Goal: Task Accomplishment & Management: Use online tool/utility

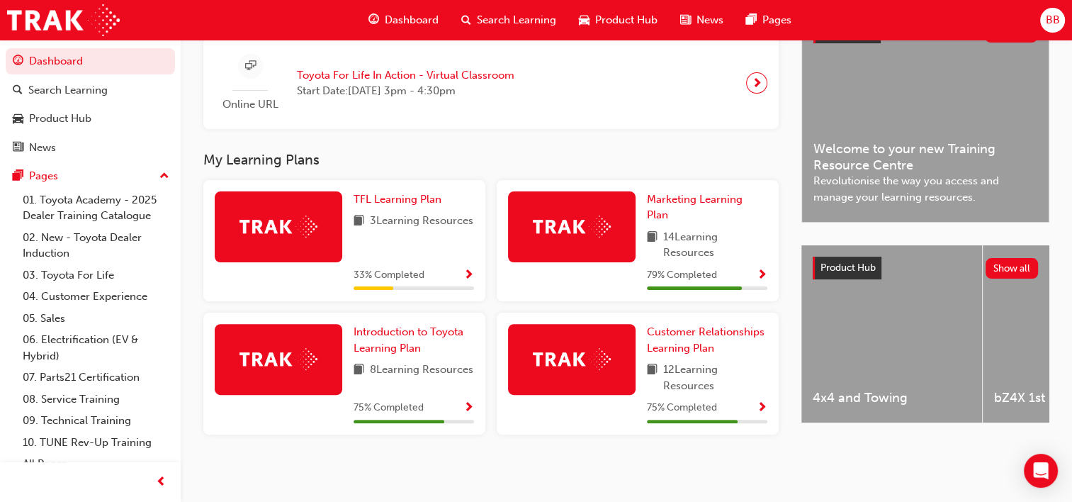
scroll to position [359, 0]
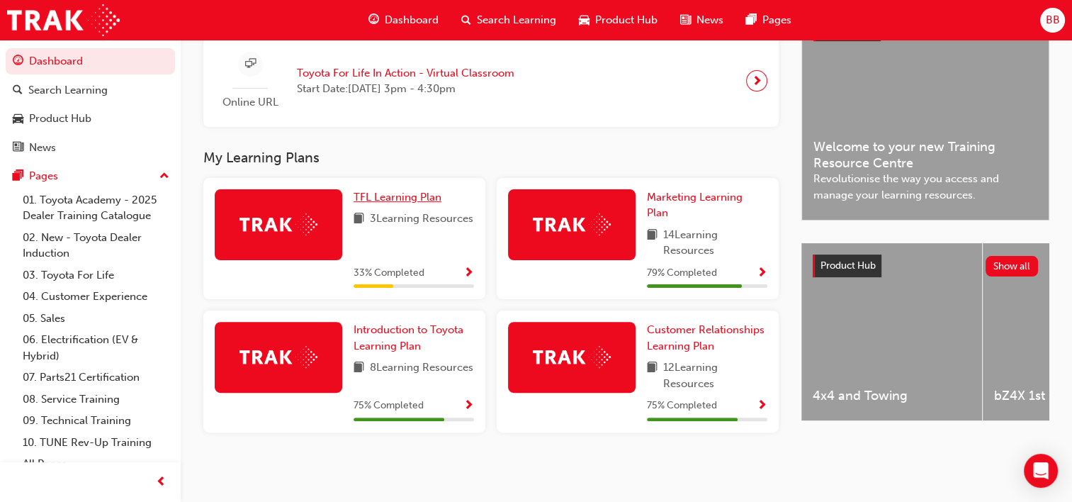
click at [390, 196] on span "TFL Learning Plan" at bounding box center [398, 197] width 88 height 13
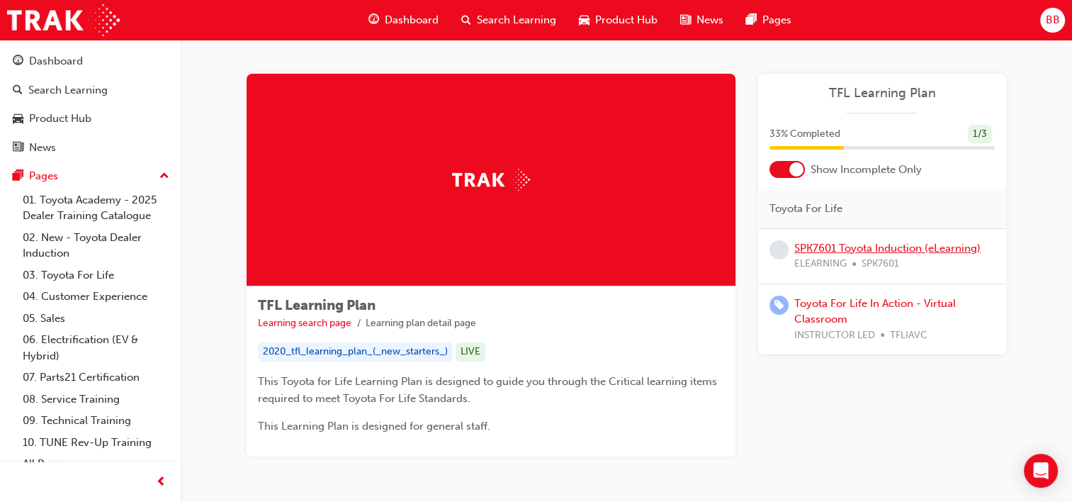
click at [836, 247] on link "SPK7601 Toyota Induction (eLearning)" at bounding box center [888, 248] width 186 height 13
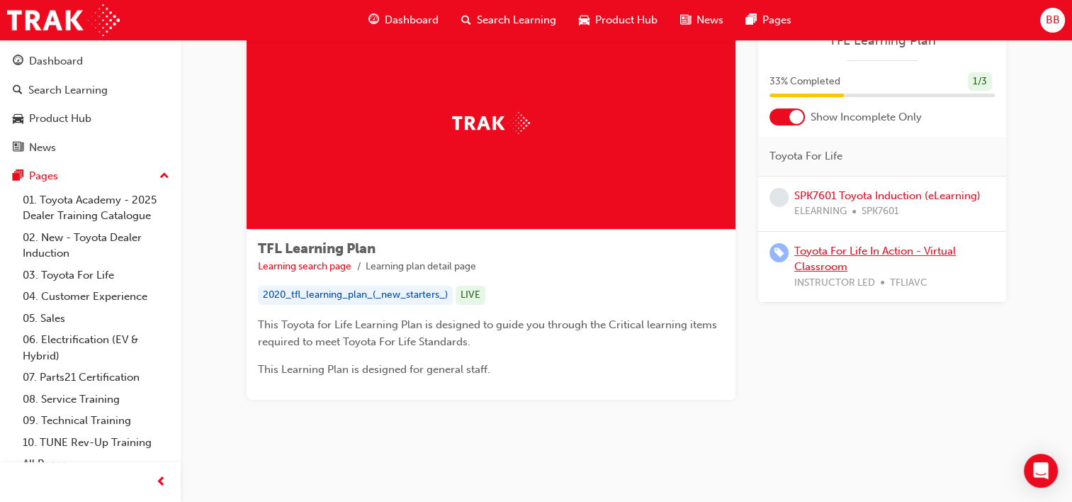
click at [826, 245] on link "Toyota For Life In Action - Virtual Classroom" at bounding box center [876, 259] width 162 height 29
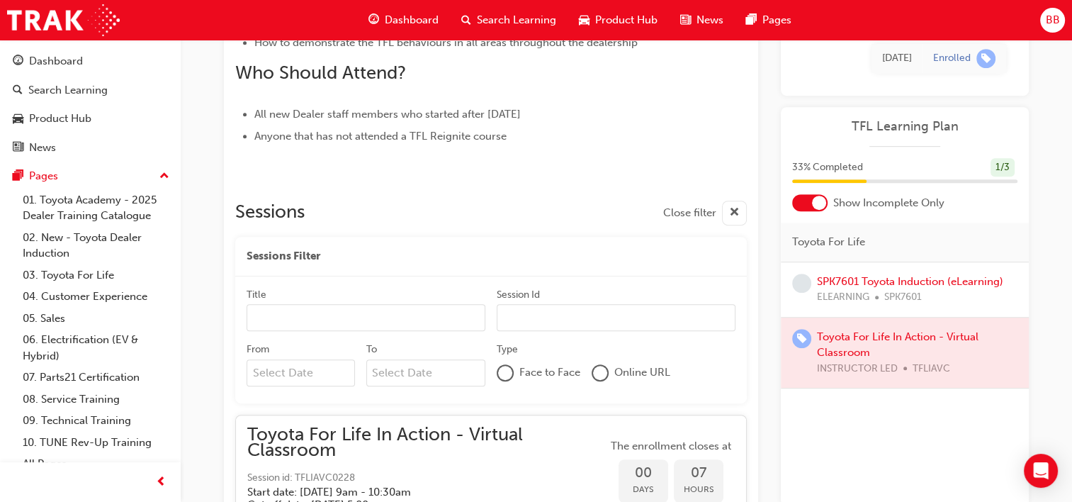
scroll to position [522, 0]
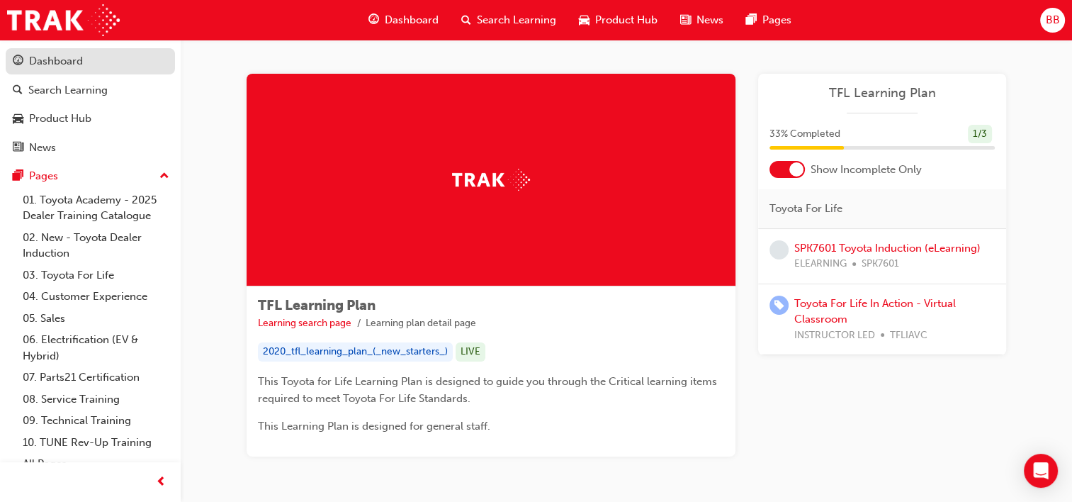
click at [38, 61] on div "Dashboard" at bounding box center [56, 61] width 54 height 16
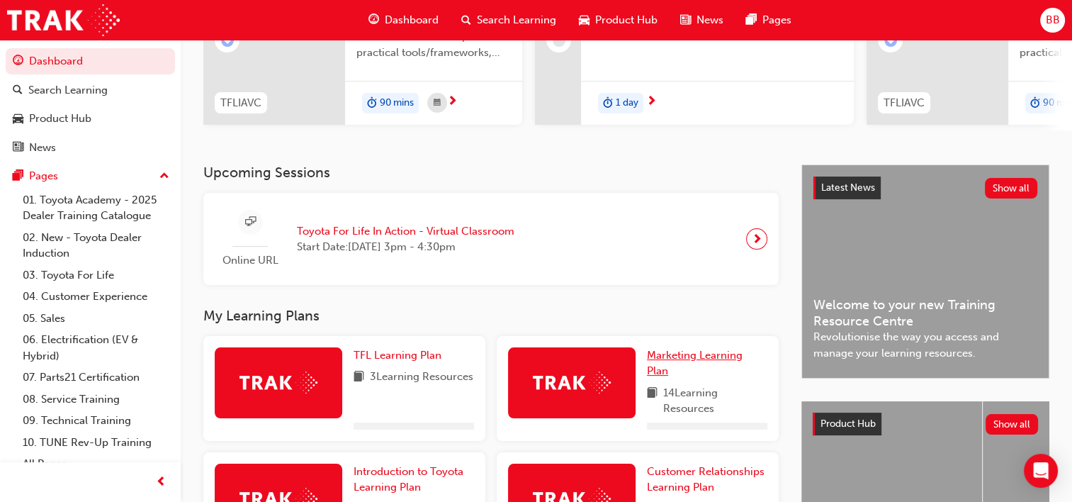
scroll to position [284, 0]
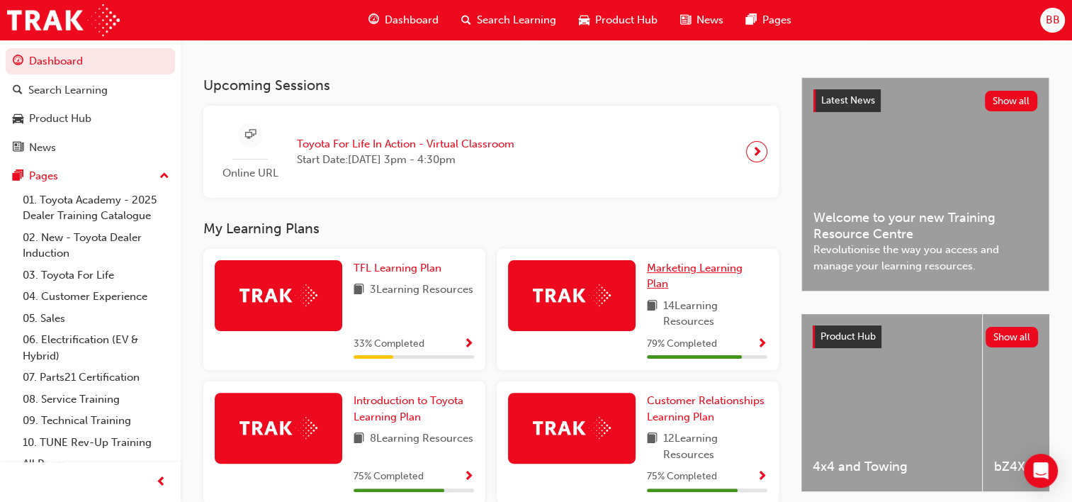
click at [703, 271] on span "Marketing Learning Plan" at bounding box center [695, 276] width 96 height 29
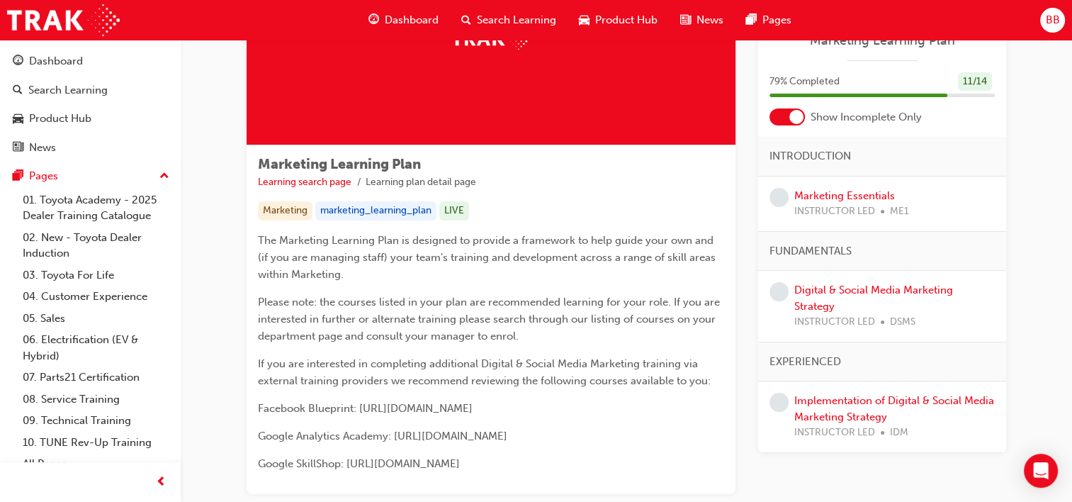
scroll to position [142, 0]
click at [876, 196] on link "Marketing Essentials" at bounding box center [845, 195] width 101 height 13
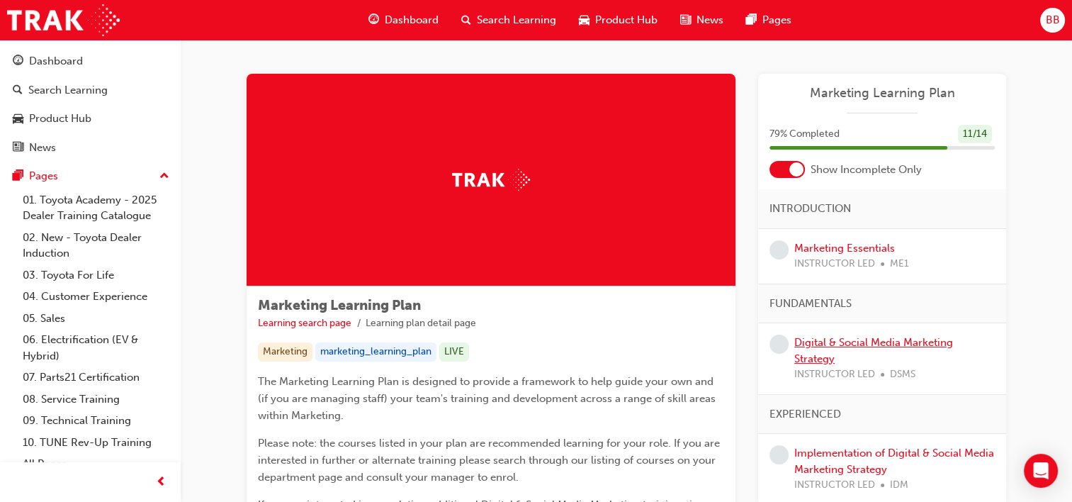
click at [854, 343] on link "Digital & Social Media Marketing Strategy" at bounding box center [874, 350] width 159 height 29
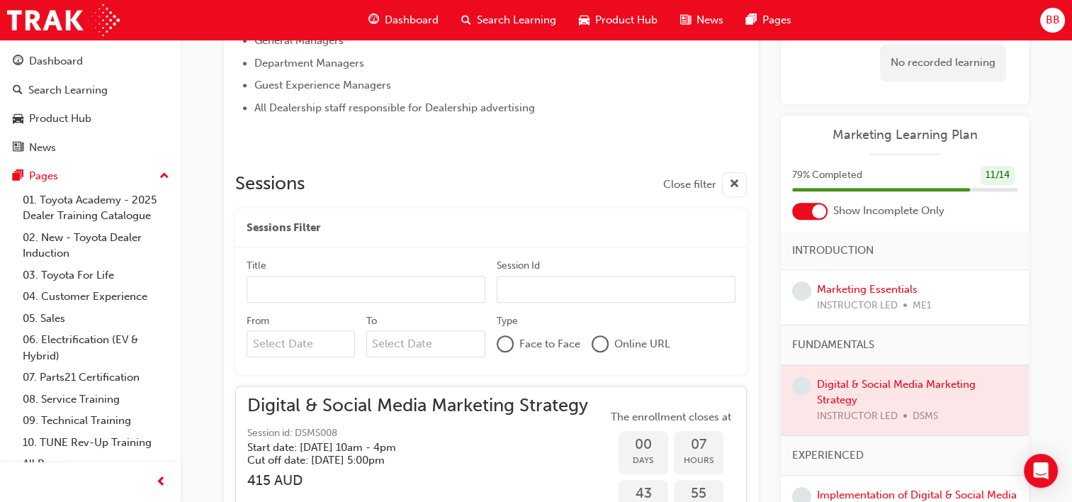
scroll to position [897, 0]
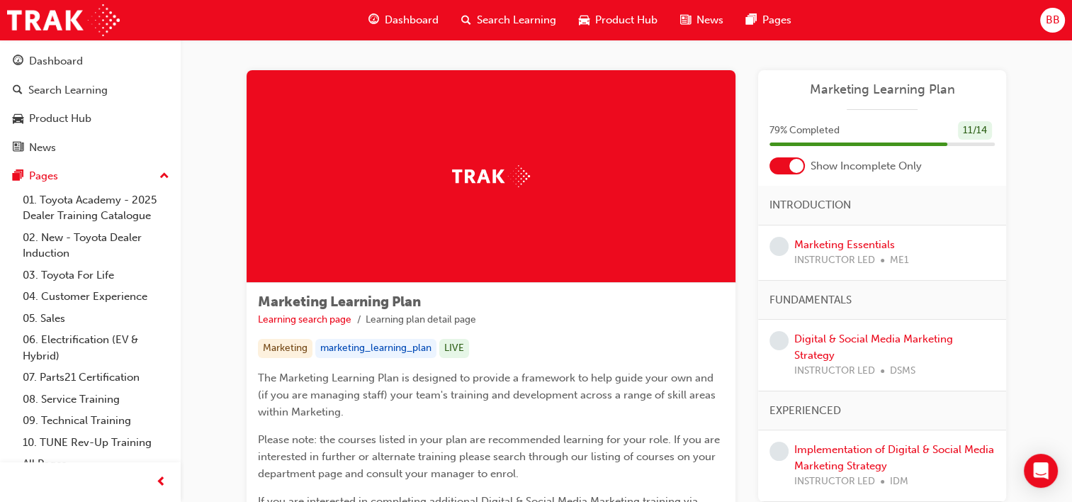
scroll to position [213, 0]
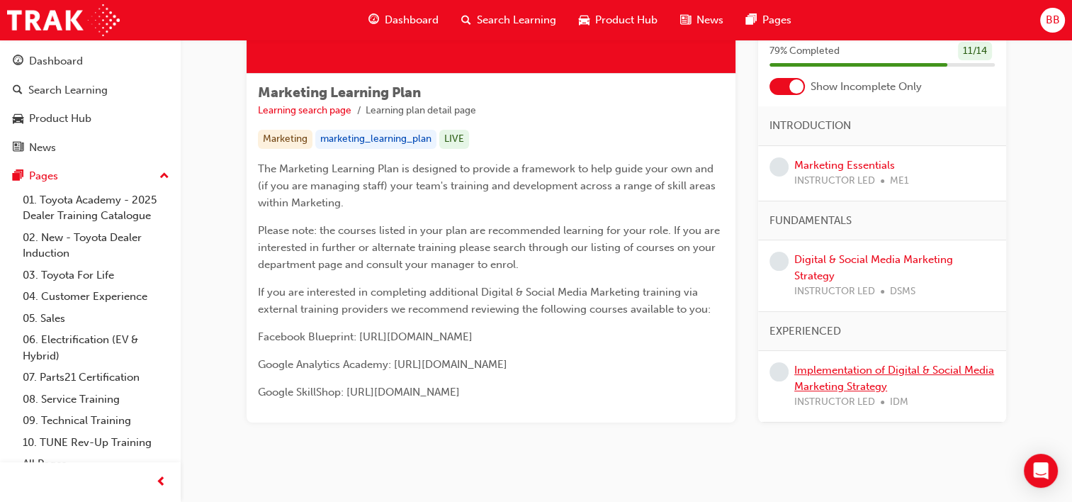
click at [891, 371] on link "Implementation of Digital & Social Media Marketing Strategy" at bounding box center [895, 378] width 200 height 29
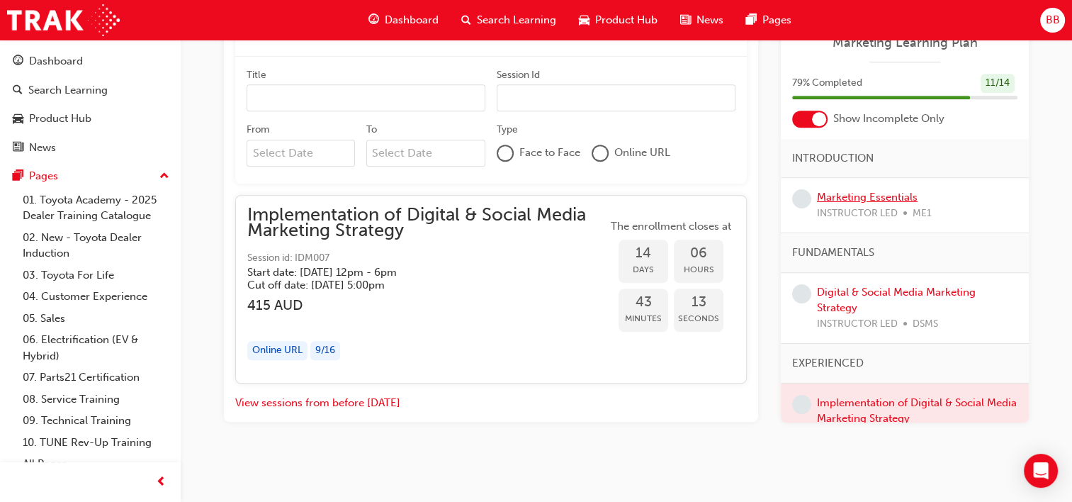
click at [882, 194] on link "Marketing Essentials" at bounding box center [867, 197] width 101 height 13
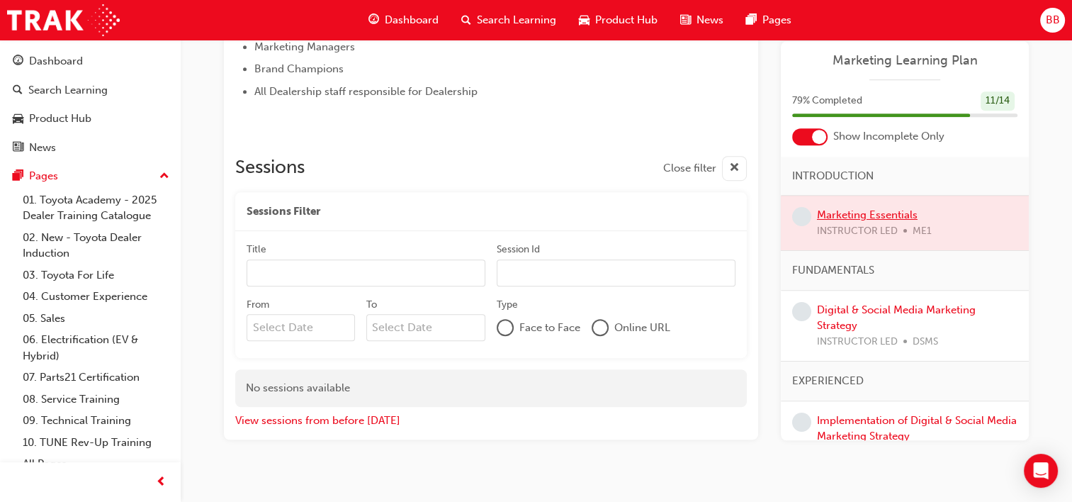
scroll to position [622, 0]
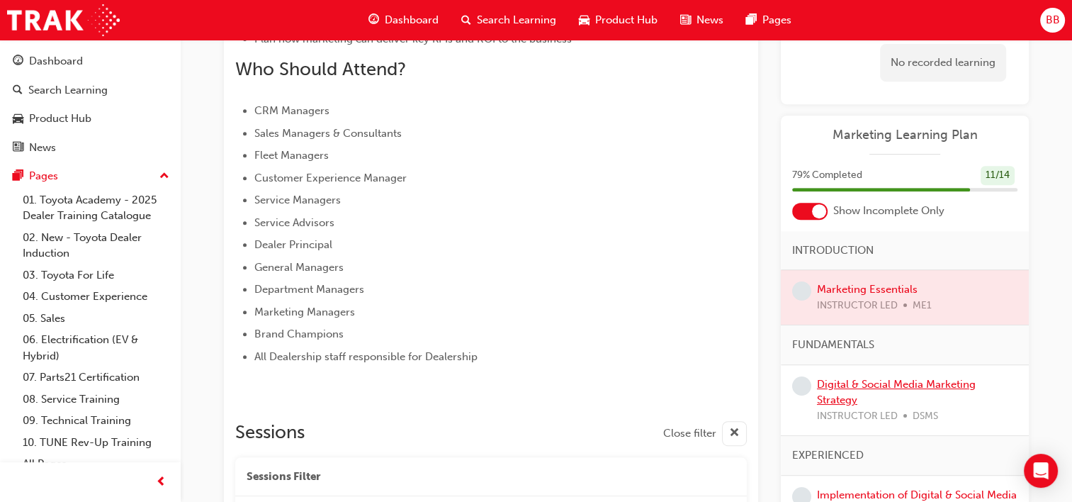
click at [930, 381] on link "Digital & Social Media Marketing Strategy" at bounding box center [896, 392] width 159 height 29
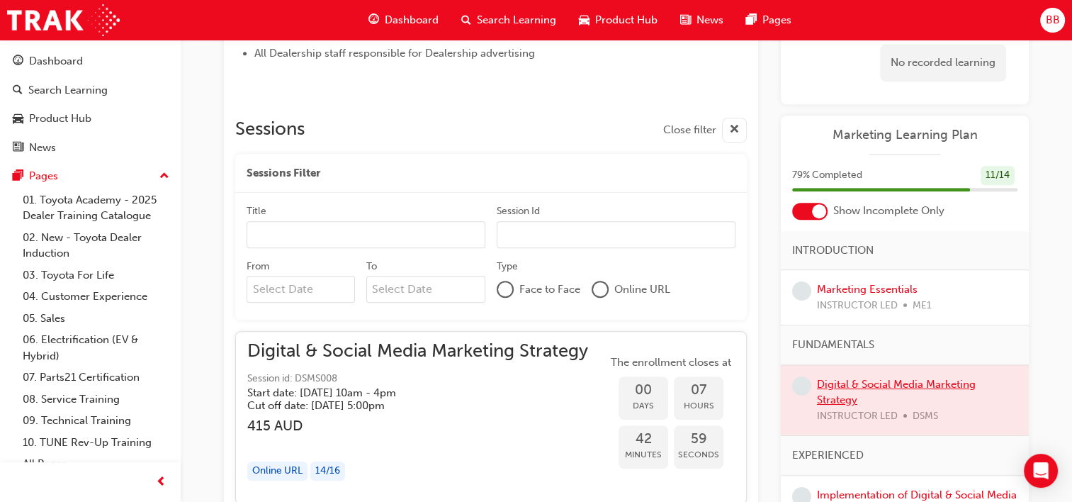
scroll to position [756, 0]
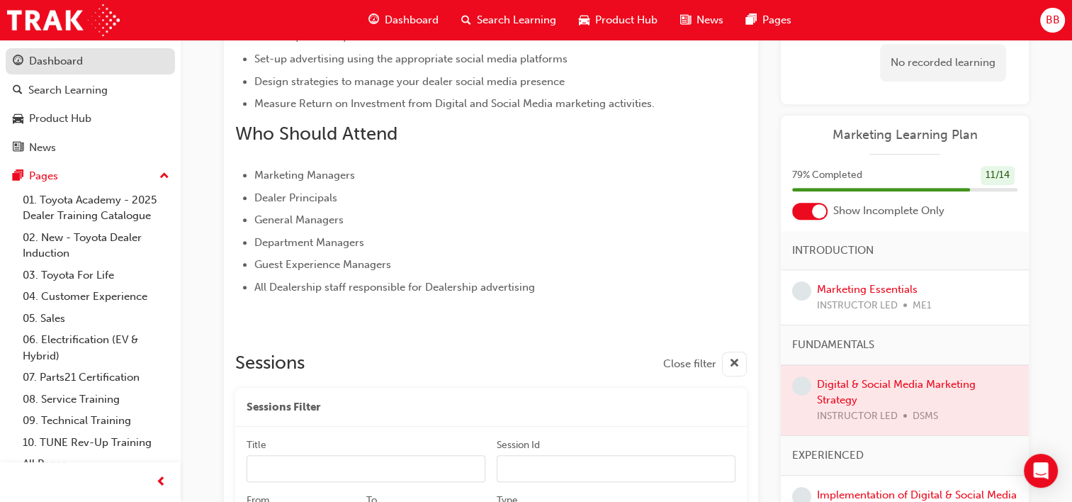
drag, startPoint x: 51, startPoint y: 60, endPoint x: 58, endPoint y: 61, distance: 7.1
click at [52, 60] on div "Dashboard" at bounding box center [56, 61] width 54 height 16
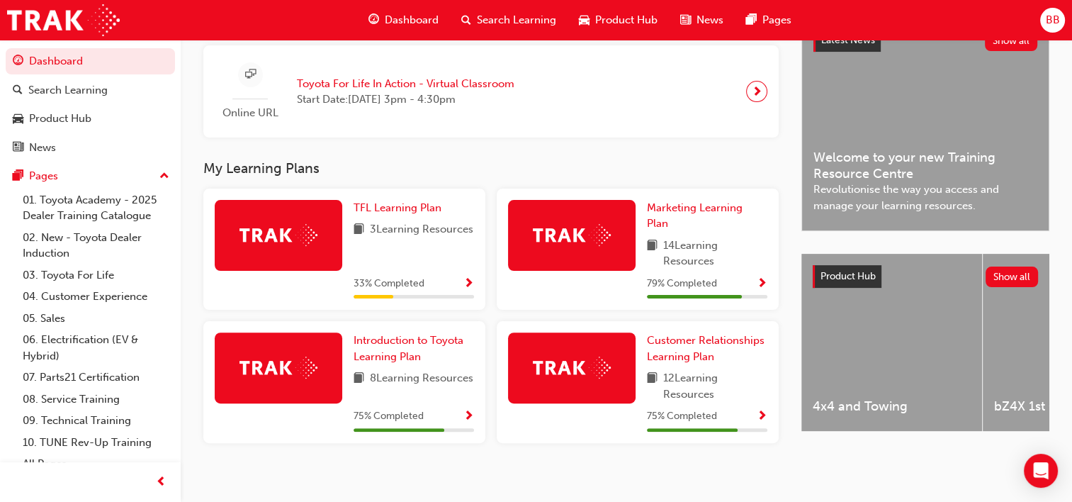
scroll to position [359, 0]
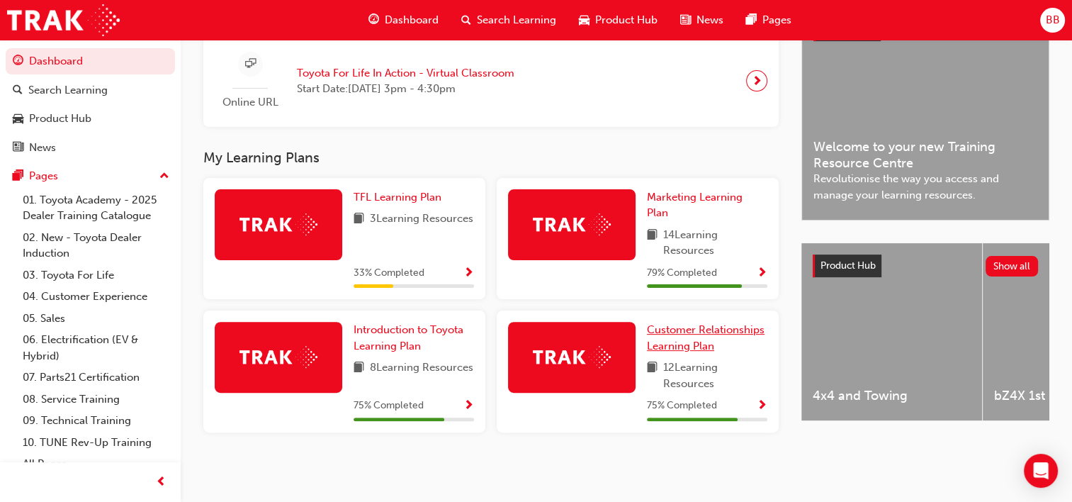
click at [700, 333] on span "Customer Relationships Learning Plan" at bounding box center [706, 337] width 118 height 29
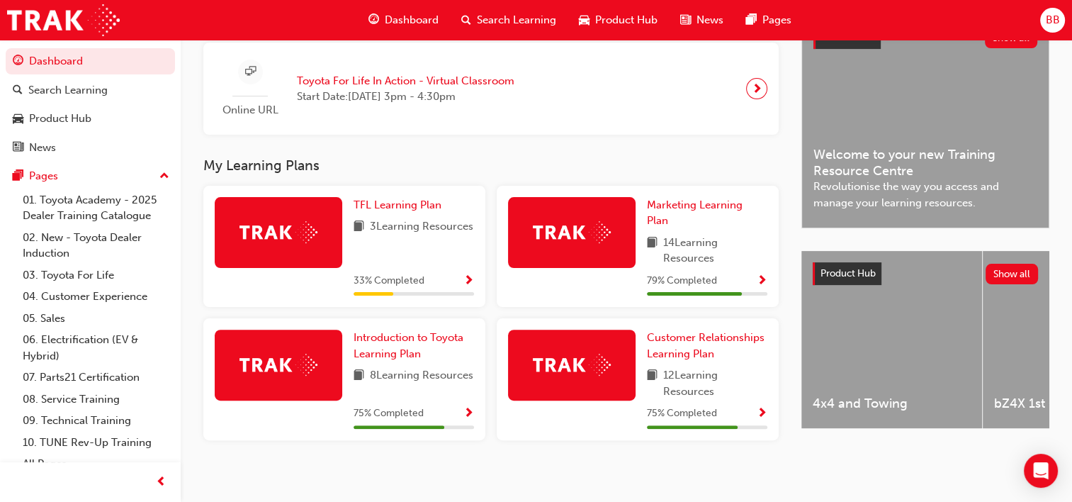
scroll to position [359, 0]
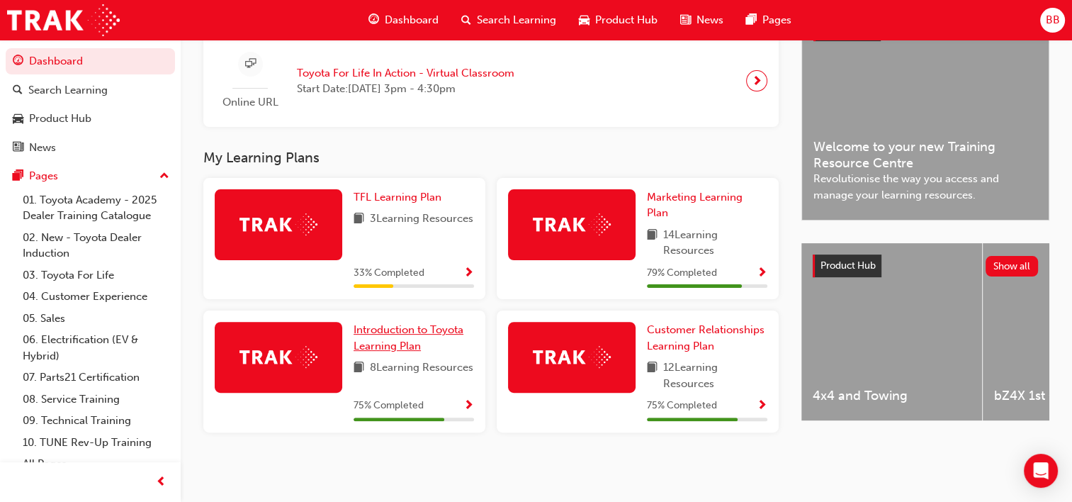
click at [402, 328] on span "Introduction to Toyota Learning Plan" at bounding box center [409, 337] width 110 height 29
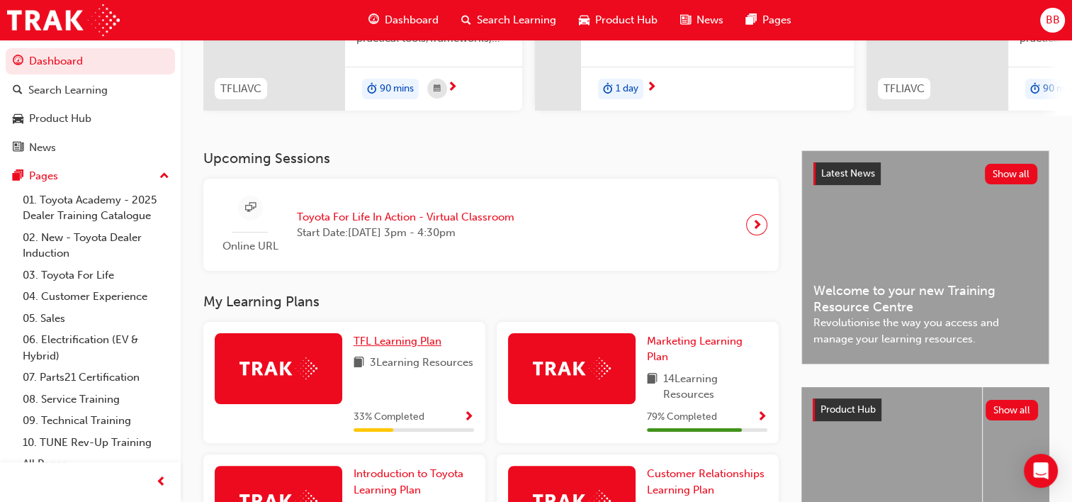
scroll to position [324, 0]
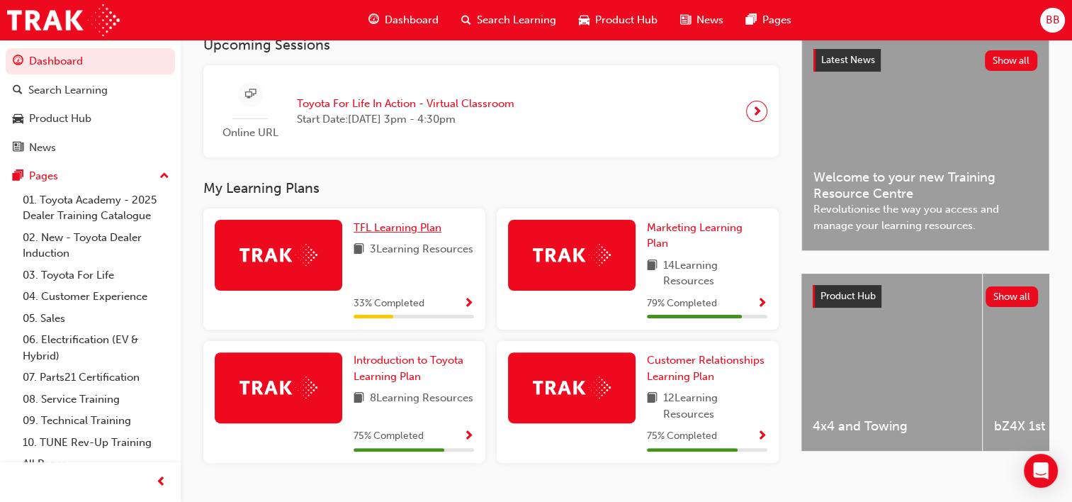
click at [437, 229] on span "TFL Learning Plan" at bounding box center [398, 227] width 88 height 13
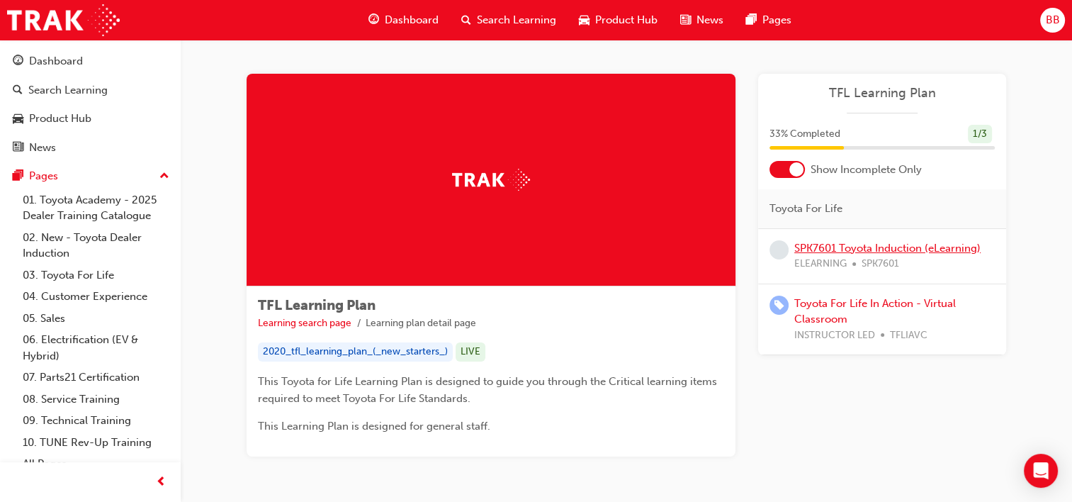
click at [898, 244] on link "SPK7601 Toyota Induction (eLearning)" at bounding box center [888, 248] width 186 height 13
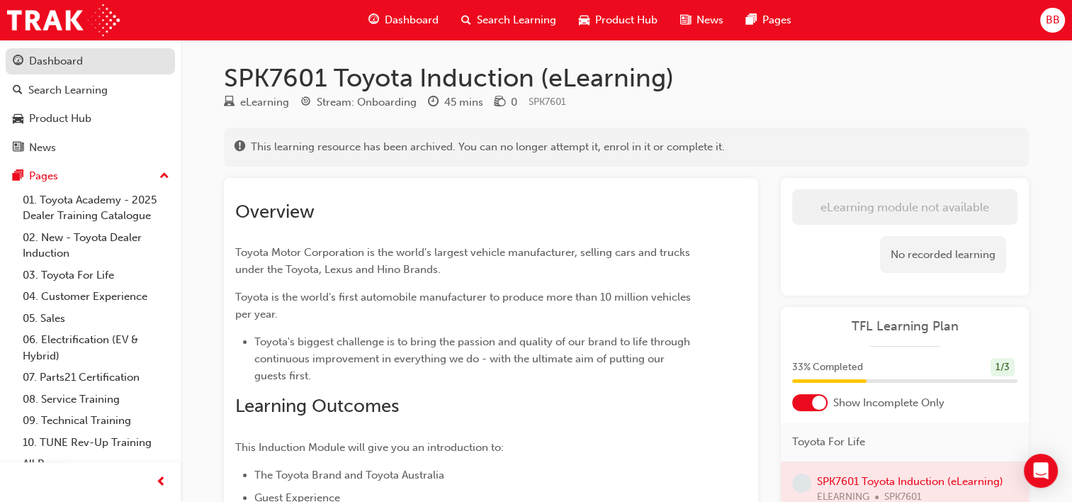
click at [56, 57] on div "Dashboard" at bounding box center [56, 61] width 54 height 16
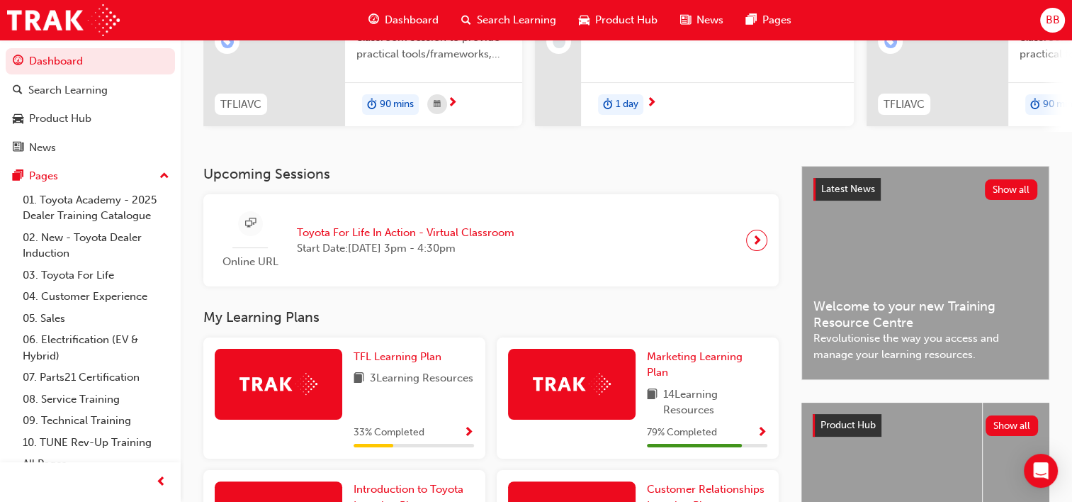
scroll to position [284, 0]
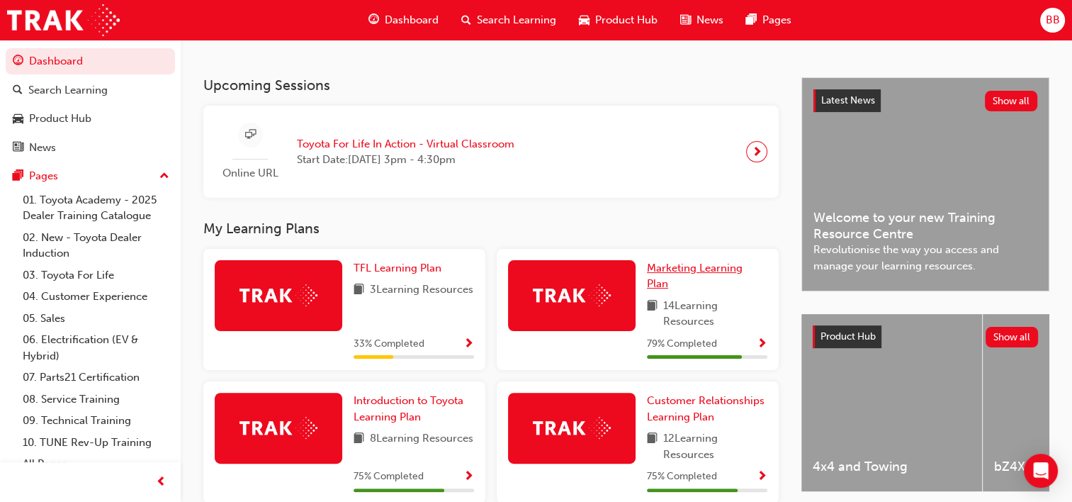
click at [676, 275] on span "Marketing Learning Plan" at bounding box center [695, 276] width 96 height 29
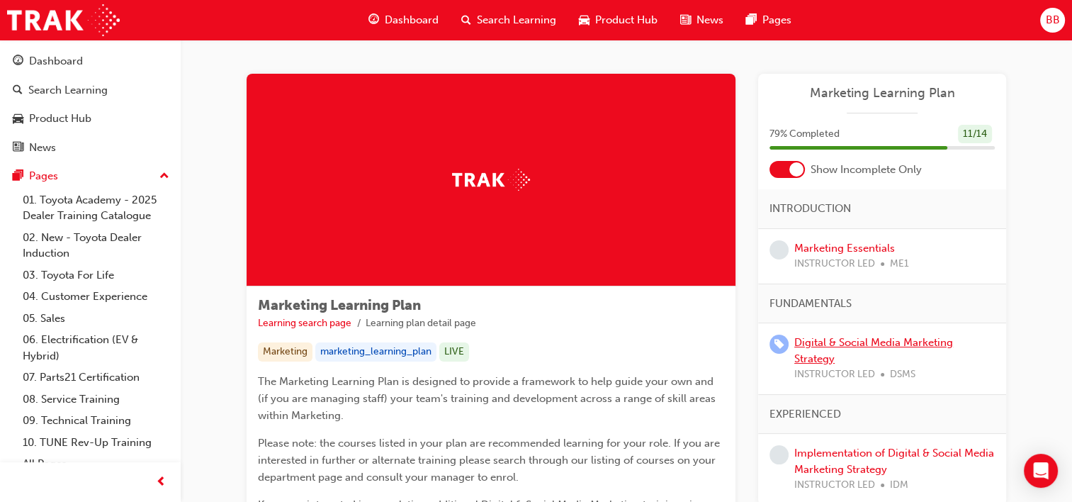
click at [843, 338] on link "Digital & Social Media Marketing Strategy" at bounding box center [874, 350] width 159 height 29
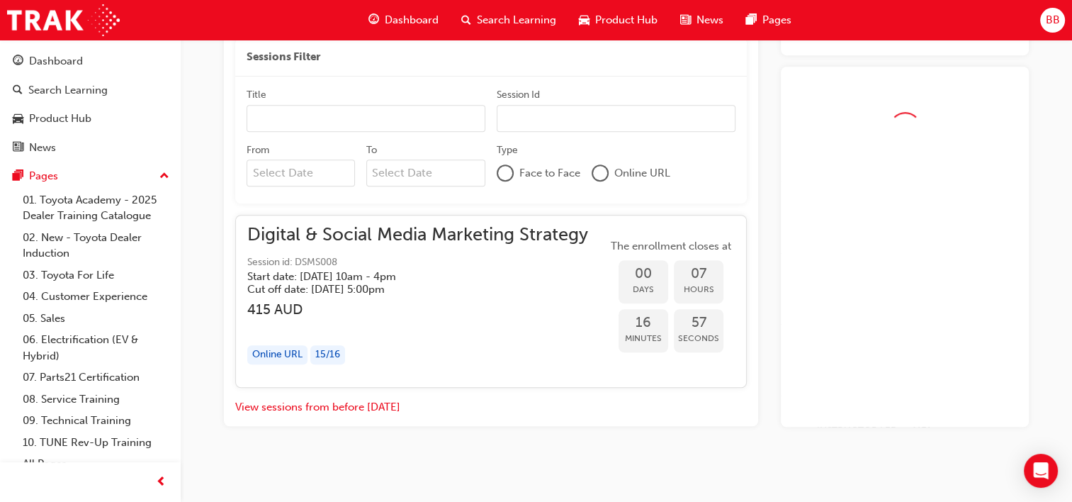
scroll to position [1110, 0]
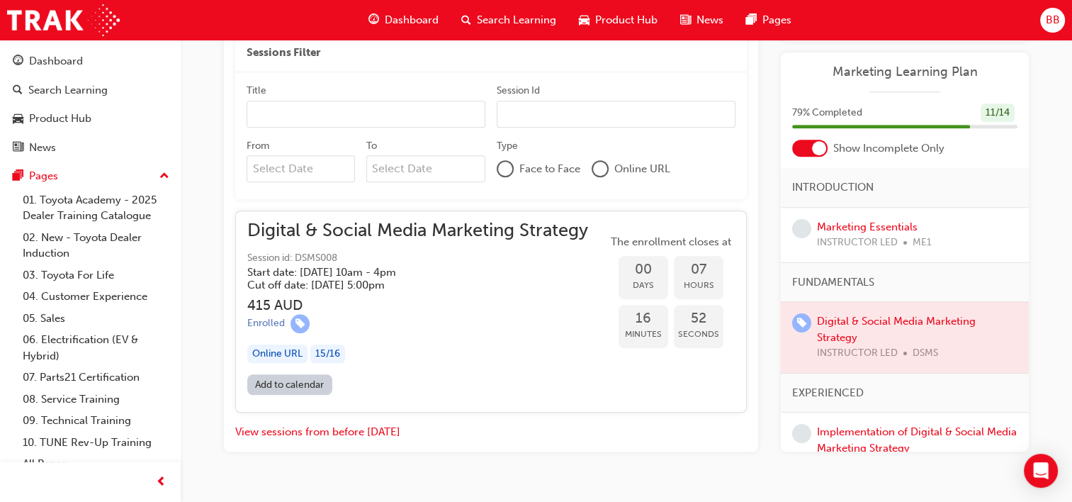
click at [312, 387] on link "Add to calendar" at bounding box center [289, 384] width 85 height 21
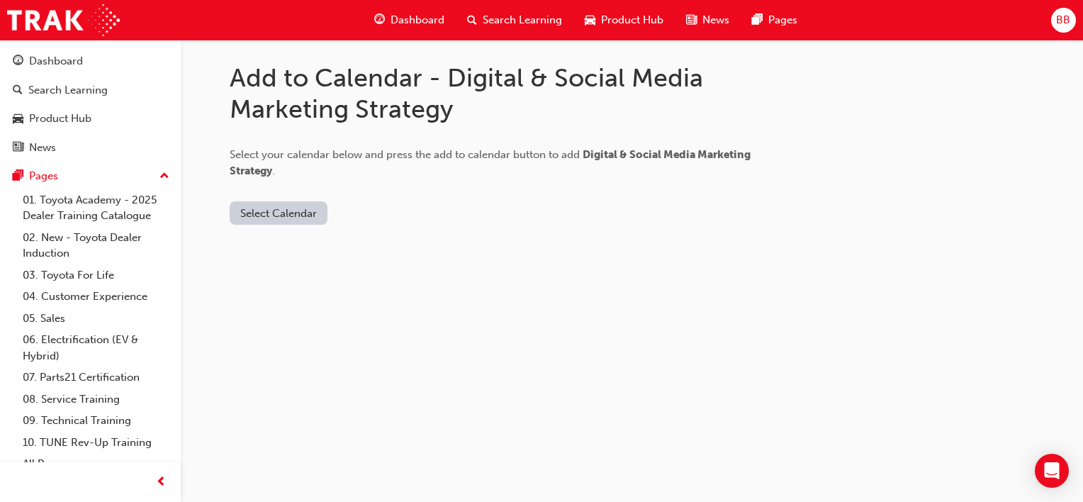
click at [258, 211] on button "Select Calendar" at bounding box center [279, 212] width 98 height 23
click at [301, 250] on div "Outlook.com" at bounding box center [280, 248] width 86 height 16
click at [374, 218] on button "Add to Calendar" at bounding box center [398, 212] width 101 height 23
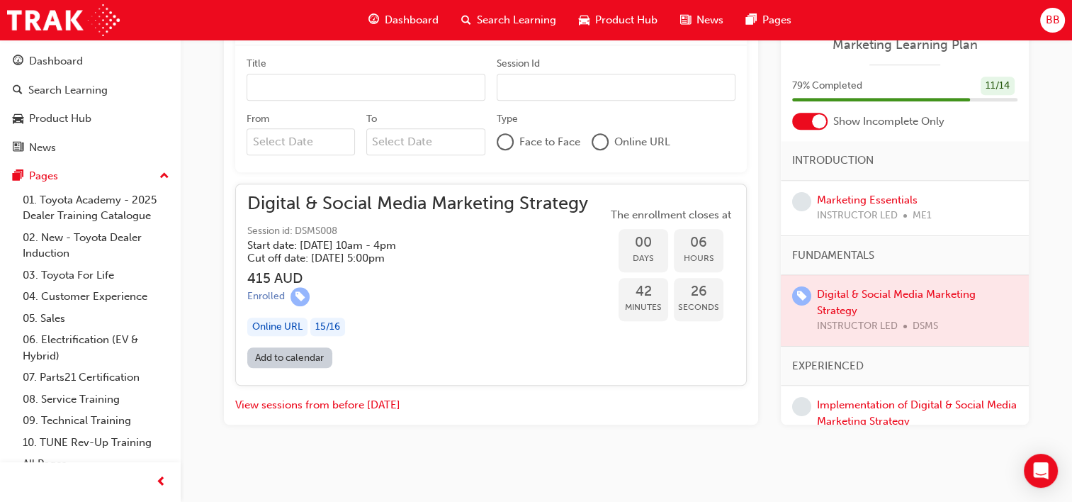
scroll to position [1139, 0]
